Goal: Task Accomplishment & Management: Use online tool/utility

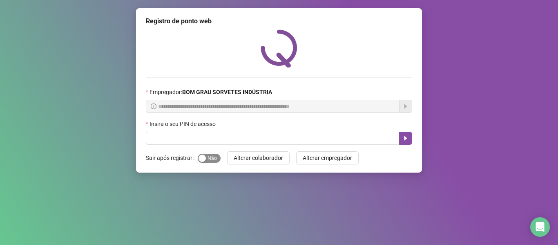
click at [205, 160] on button "Sim Não" at bounding box center [209, 157] width 23 height 9
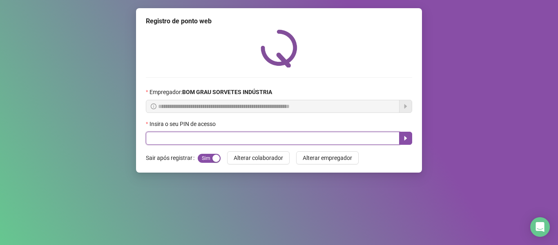
click at [199, 138] on input "text" at bounding box center [273, 137] width 254 height 13
type input "*****"
click at [400, 135] on button "button" at bounding box center [405, 137] width 13 height 13
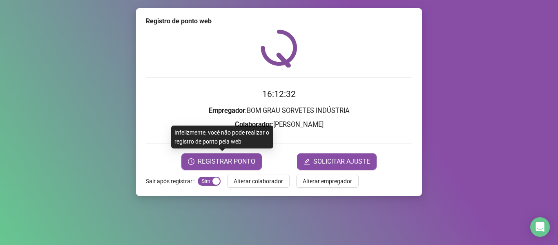
drag, startPoint x: 202, startPoint y: 160, endPoint x: 264, endPoint y: 146, distance: 63.7
click at [207, 163] on span "REGISTRAR PONTO" at bounding box center [227, 161] width 58 height 10
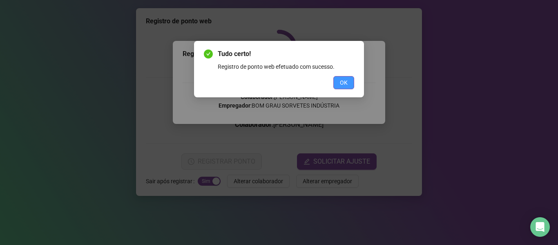
click at [349, 79] on button "OK" at bounding box center [343, 82] width 21 height 13
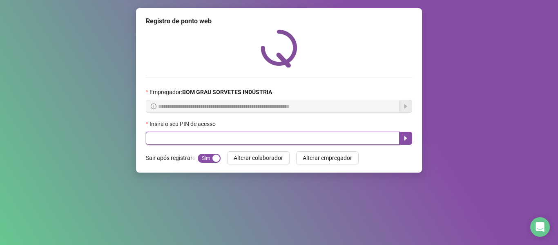
click at [299, 134] on input "text" at bounding box center [273, 137] width 254 height 13
type input "*****"
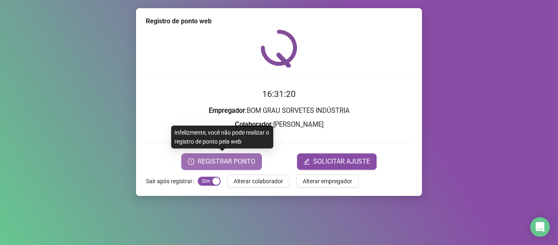
click at [238, 162] on span "REGISTRAR PONTO" at bounding box center [227, 161] width 58 height 10
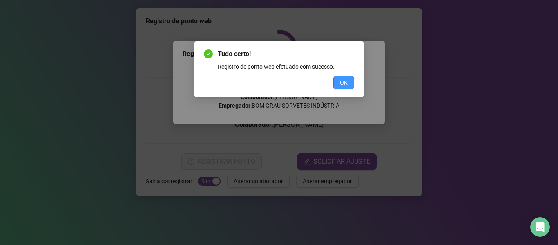
click at [345, 83] on span "OK" at bounding box center [344, 82] width 8 height 9
